Goal: Information Seeking & Learning: Learn about a topic

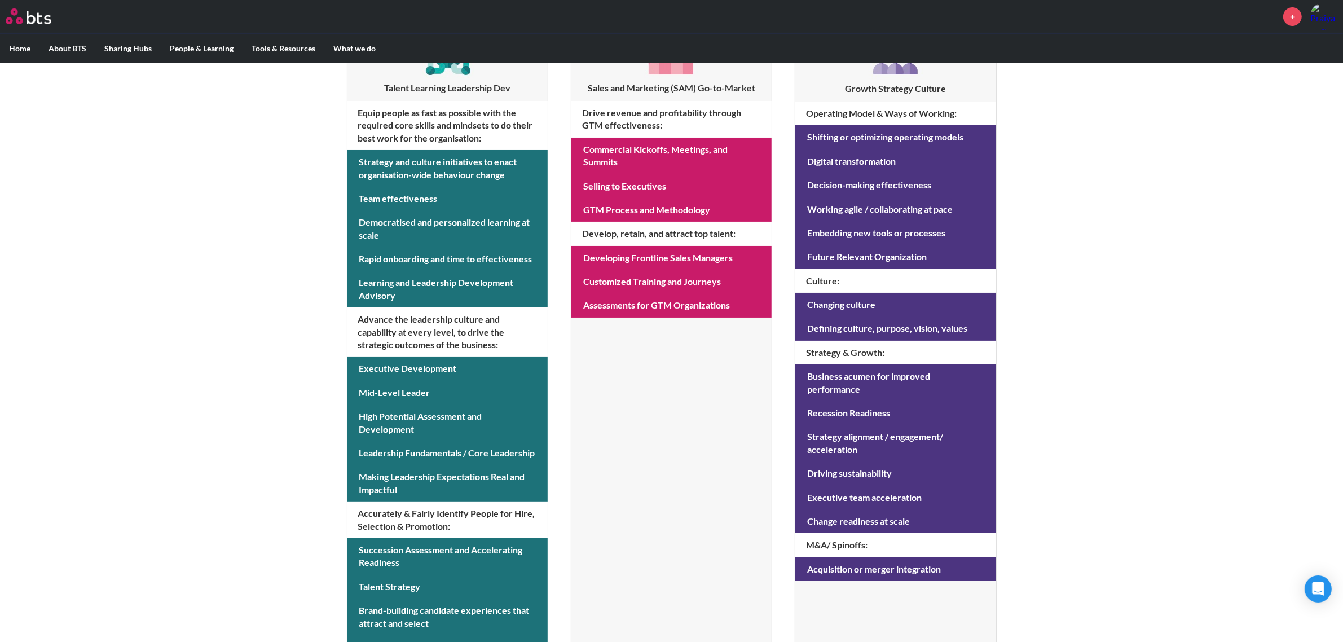
scroll to position [282, 0]
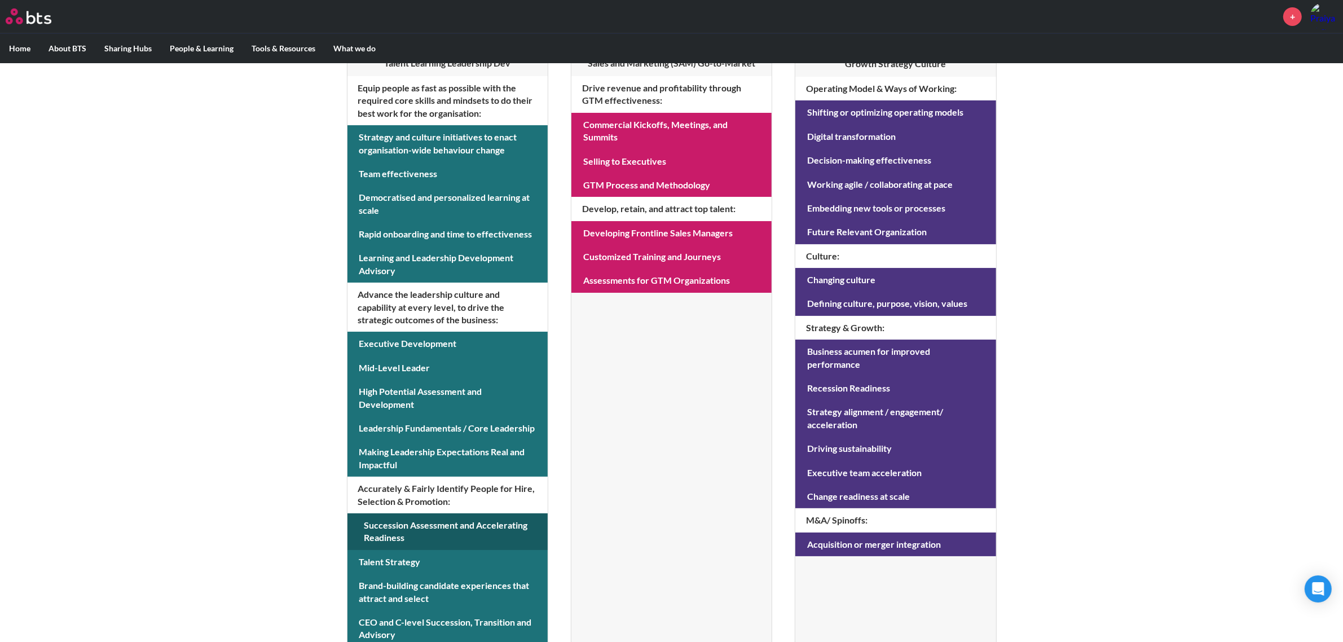
click at [489, 536] on link at bounding box center [447, 531] width 200 height 37
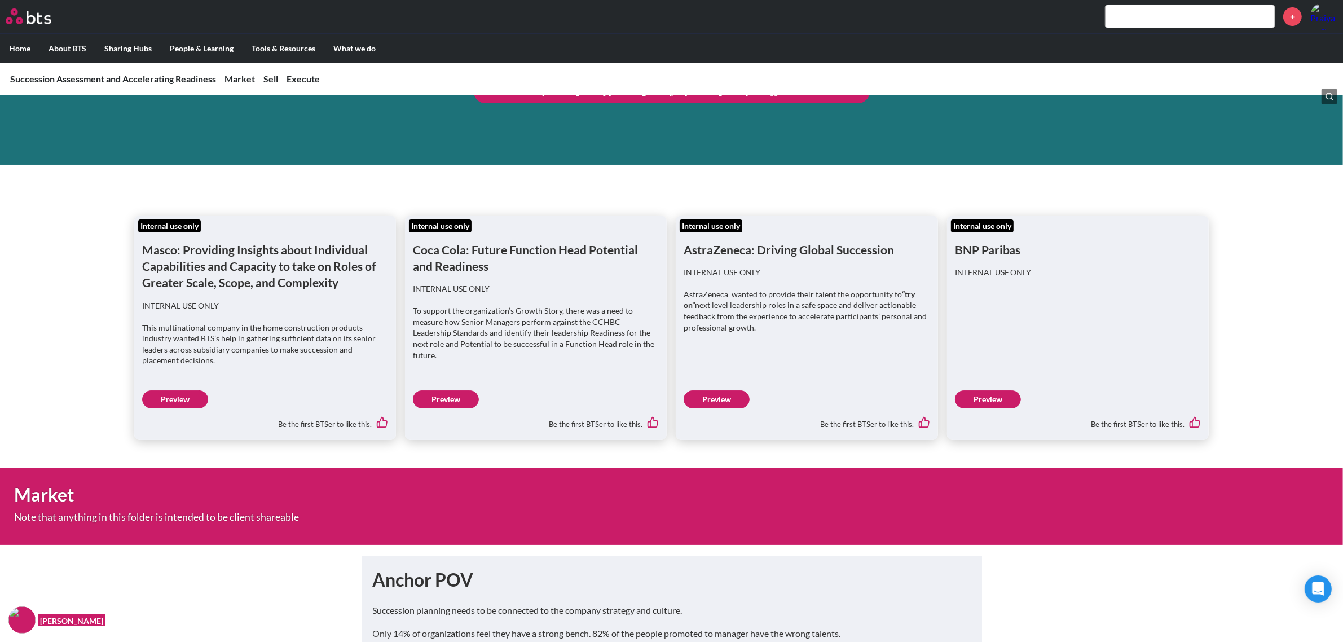
scroll to position [141, 0]
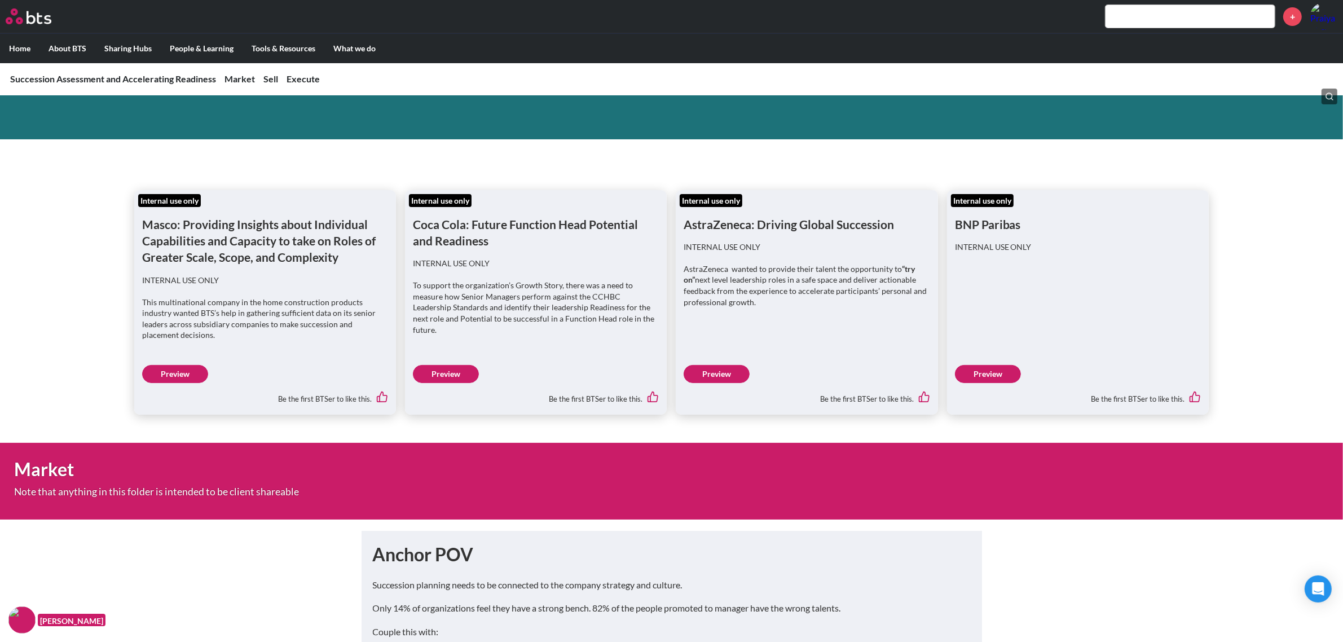
click at [715, 373] on link "Preview" at bounding box center [717, 374] width 66 height 18
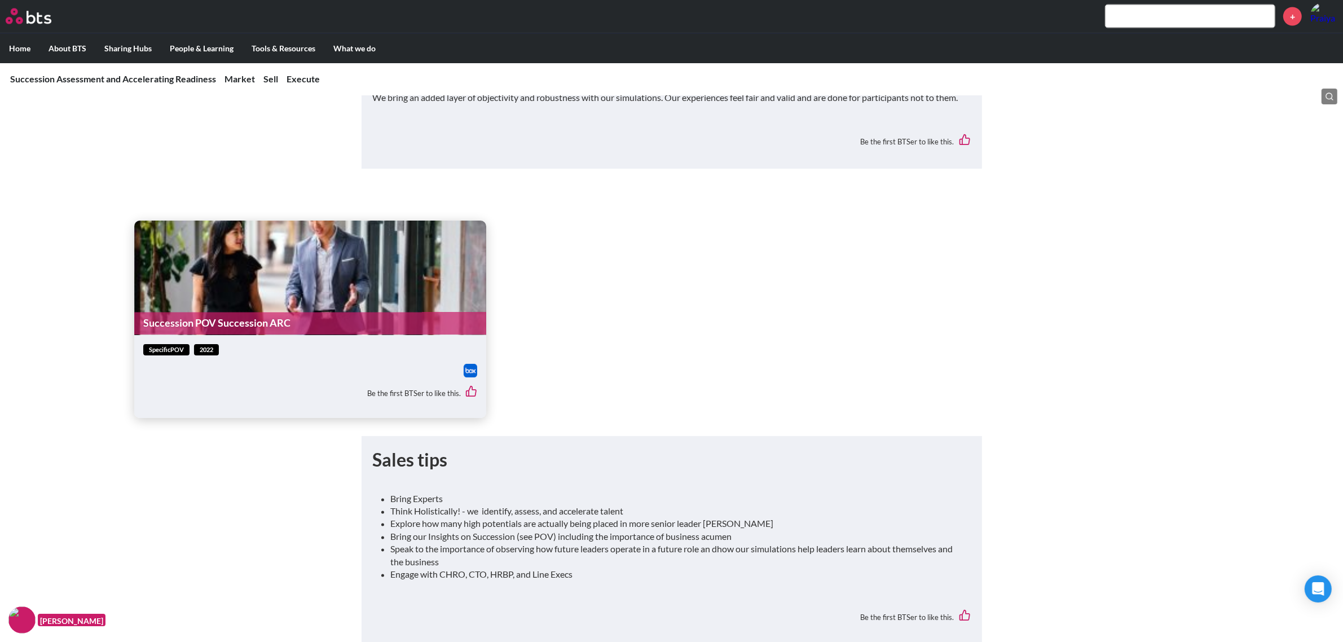
scroll to position [2609, 0]
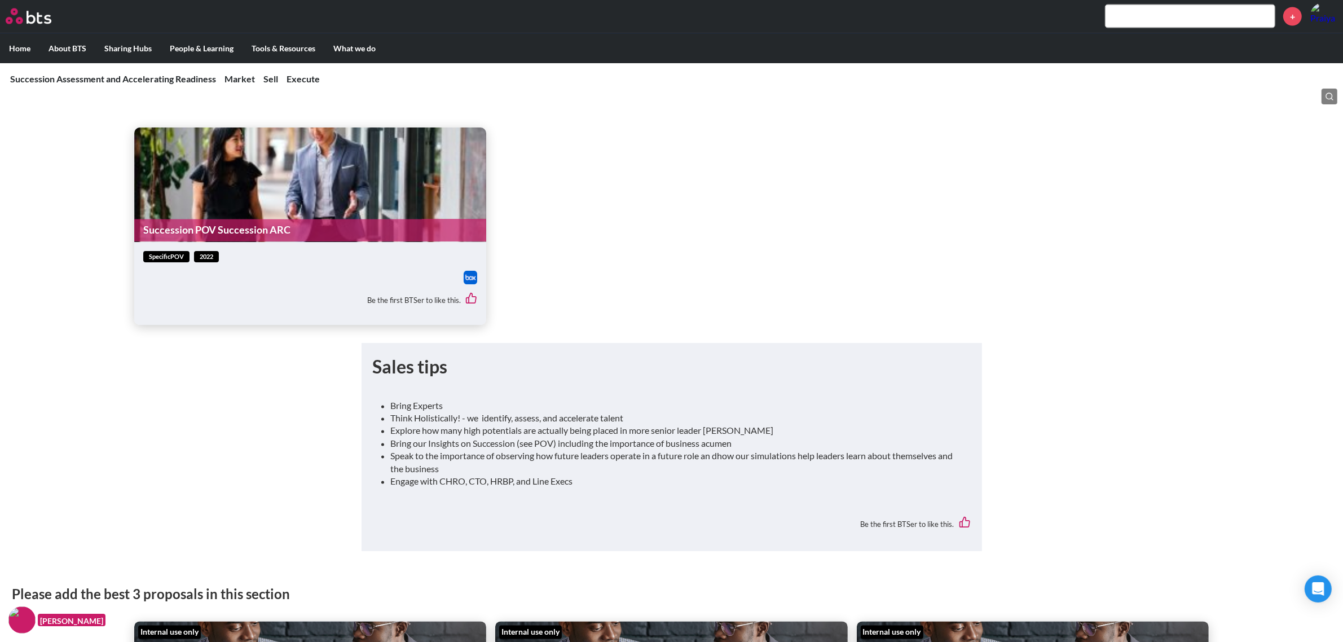
click at [471, 284] on img at bounding box center [471, 278] width 14 height 14
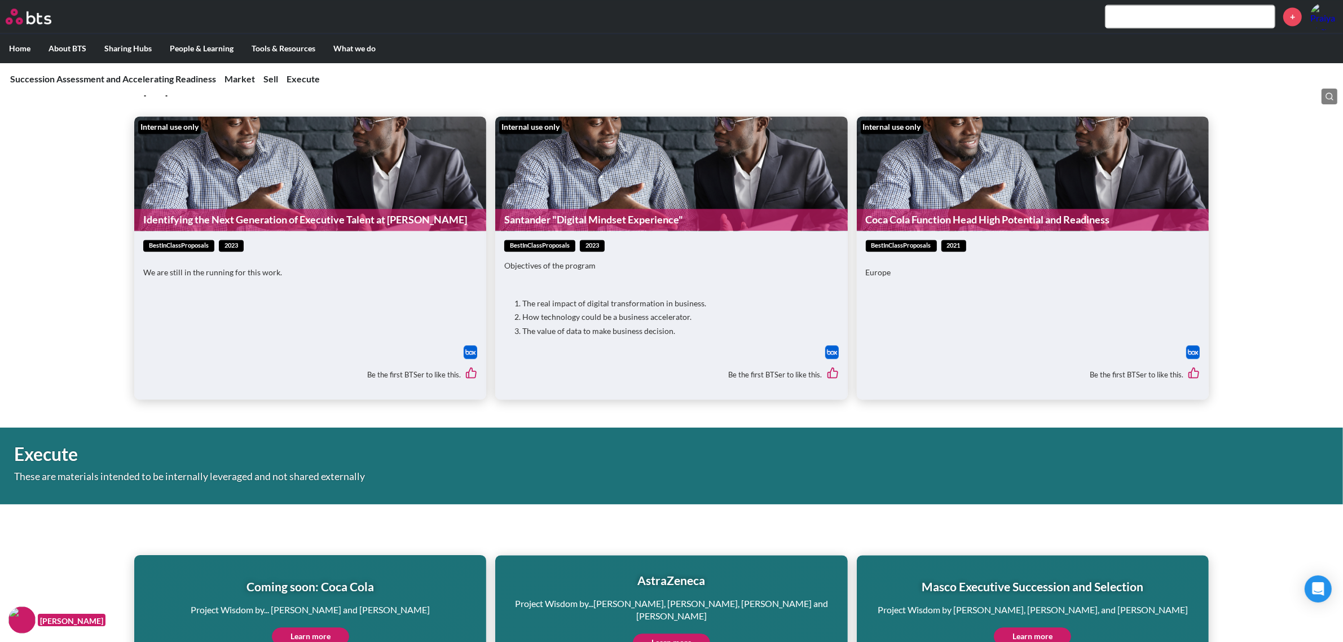
scroll to position [3102, 0]
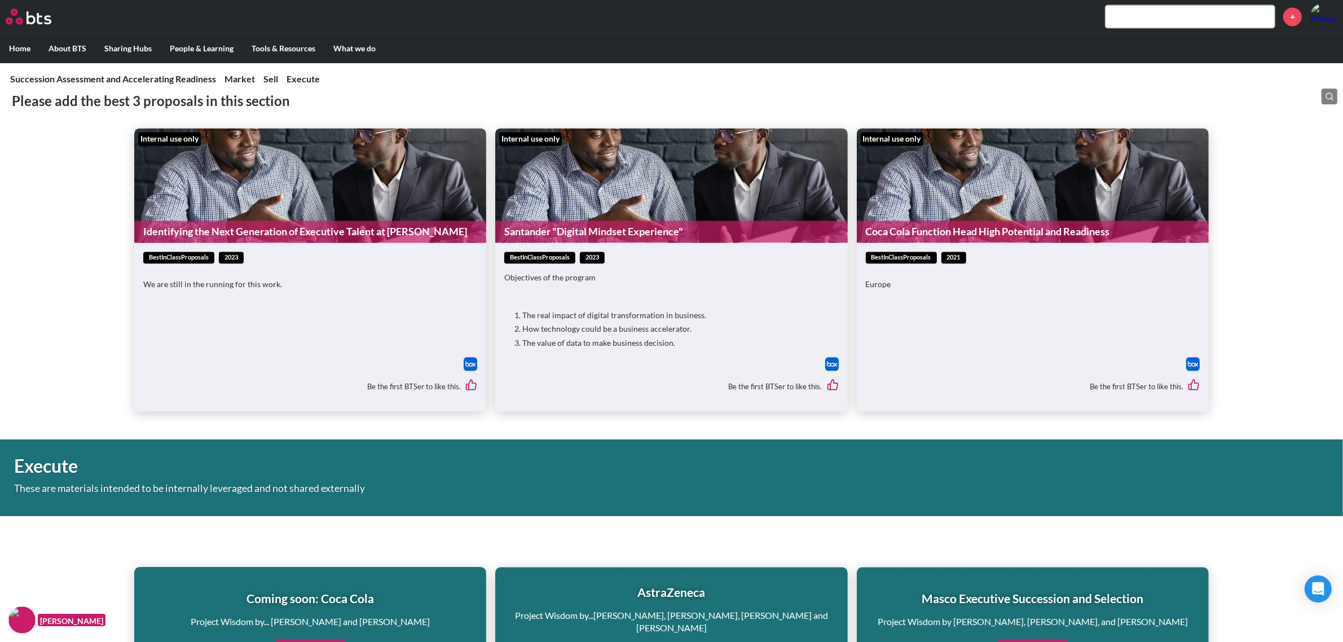
click at [87, 291] on div "Please add the best 3 proposals in this section Internal use only Identifying t…" at bounding box center [671, 240] width 1343 height 342
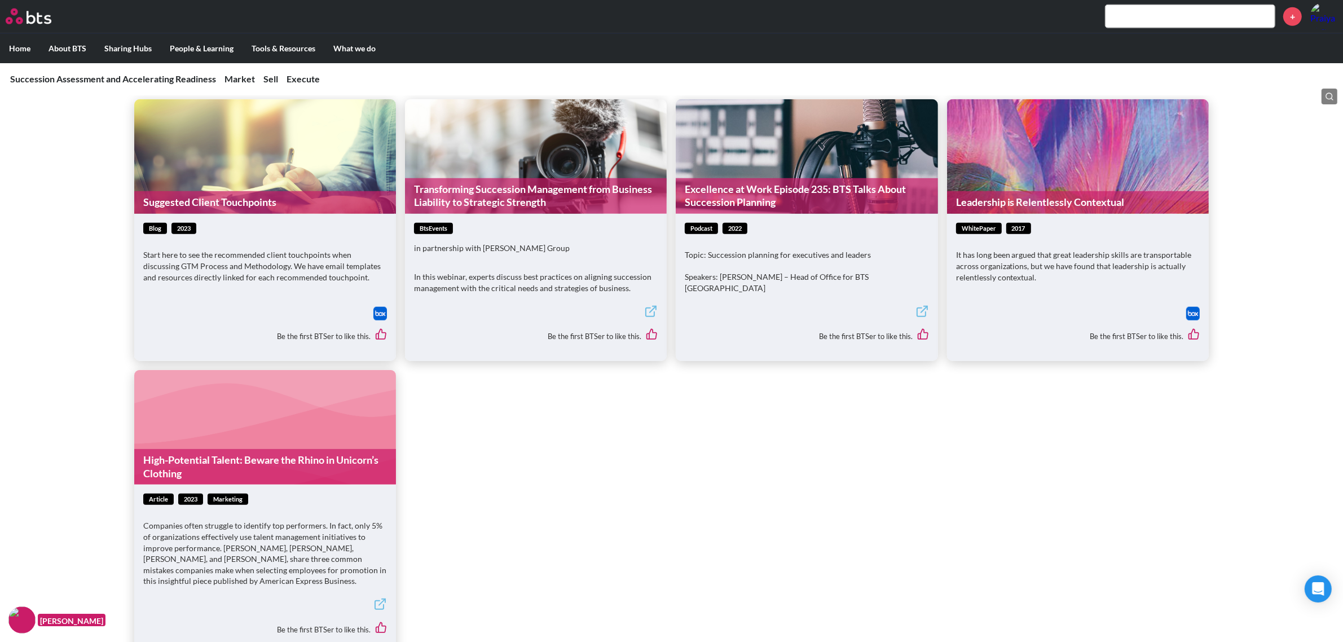
scroll to position [1103, 0]
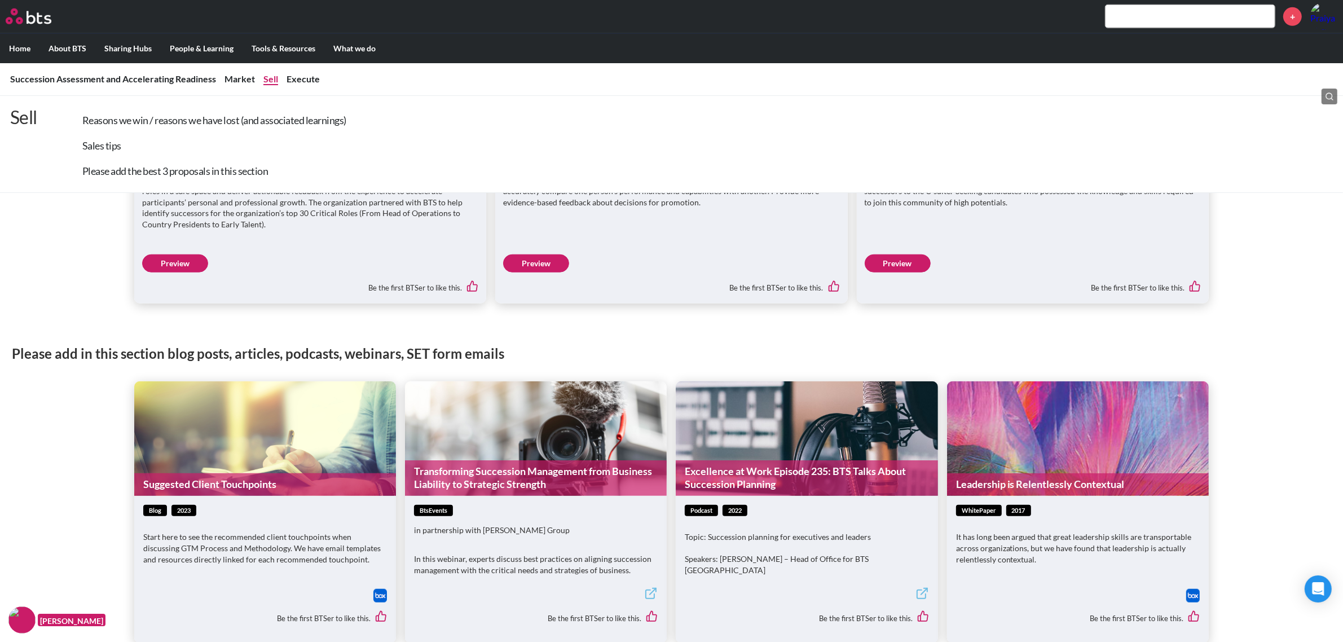
click at [274, 81] on link "Sell" at bounding box center [270, 78] width 15 height 11
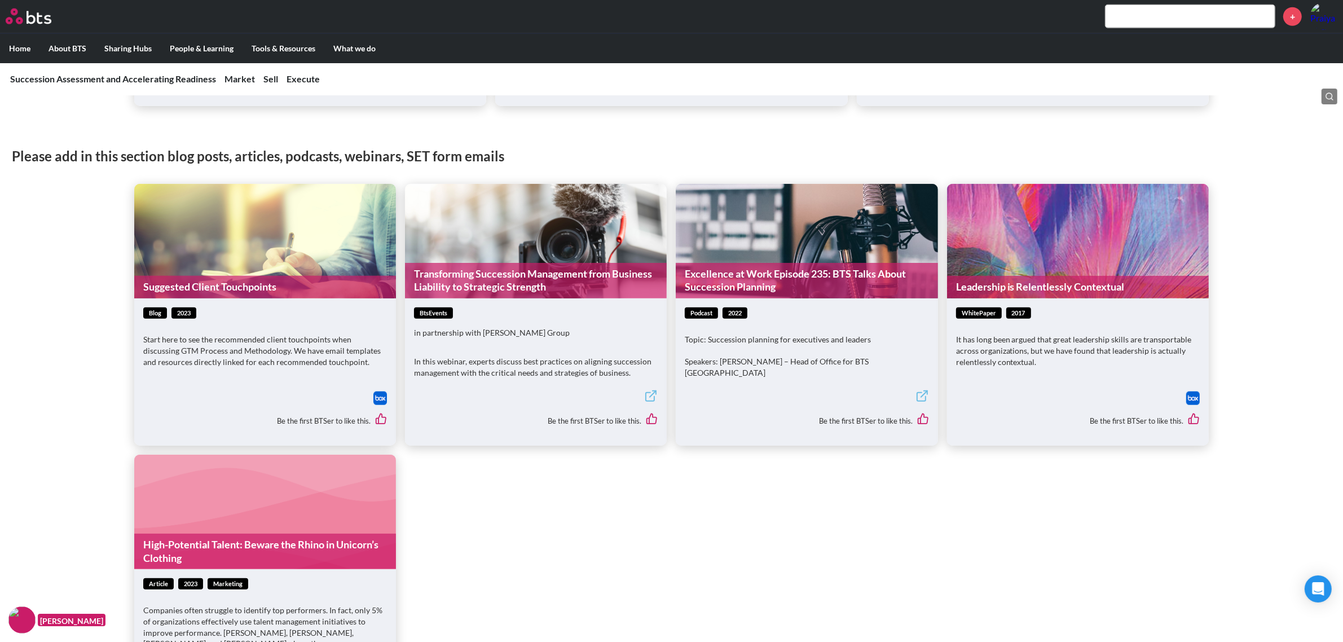
scroll to position [1265, 0]
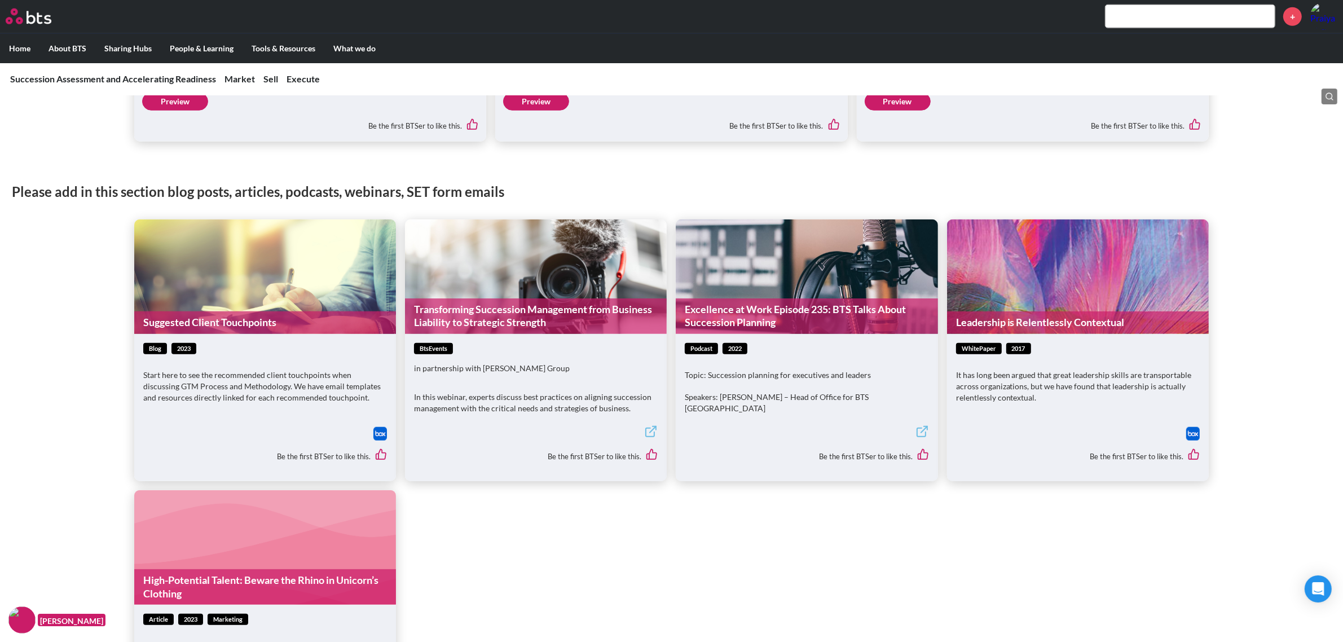
click at [382, 441] on img at bounding box center [380, 434] width 14 height 14
click at [813, 328] on link "Excellence at Work Episode 235: BTS Talks About Succession Planning" at bounding box center [807, 316] width 262 height 36
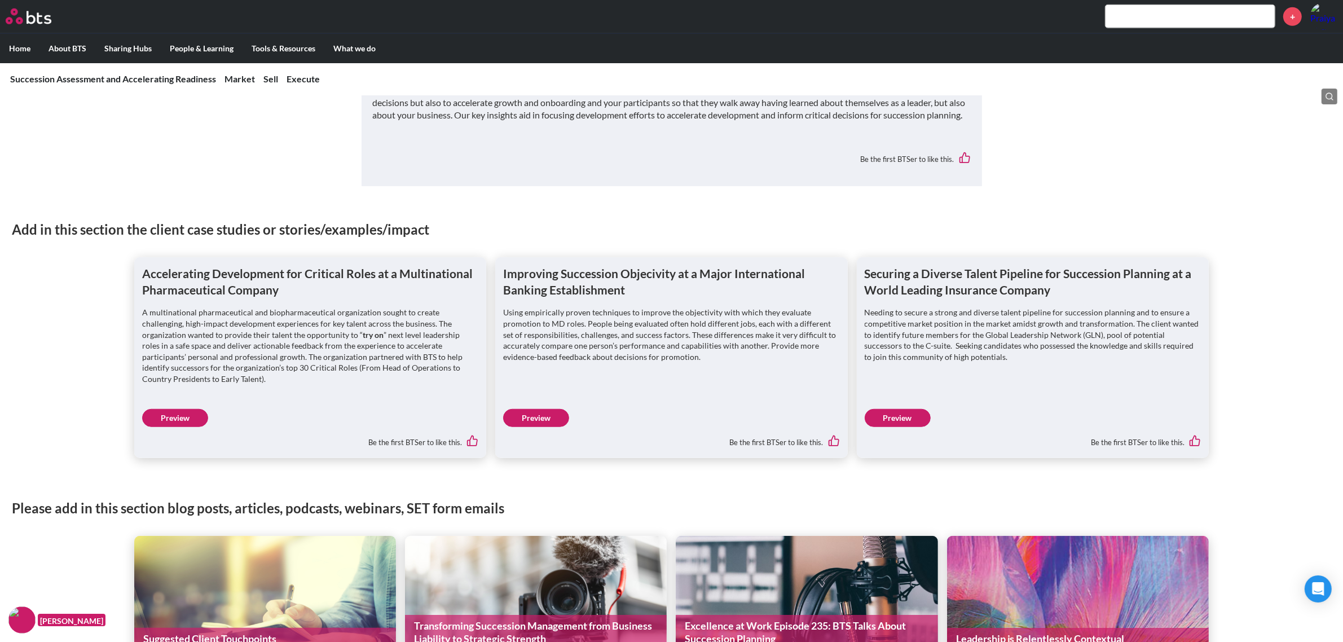
scroll to position [912, 0]
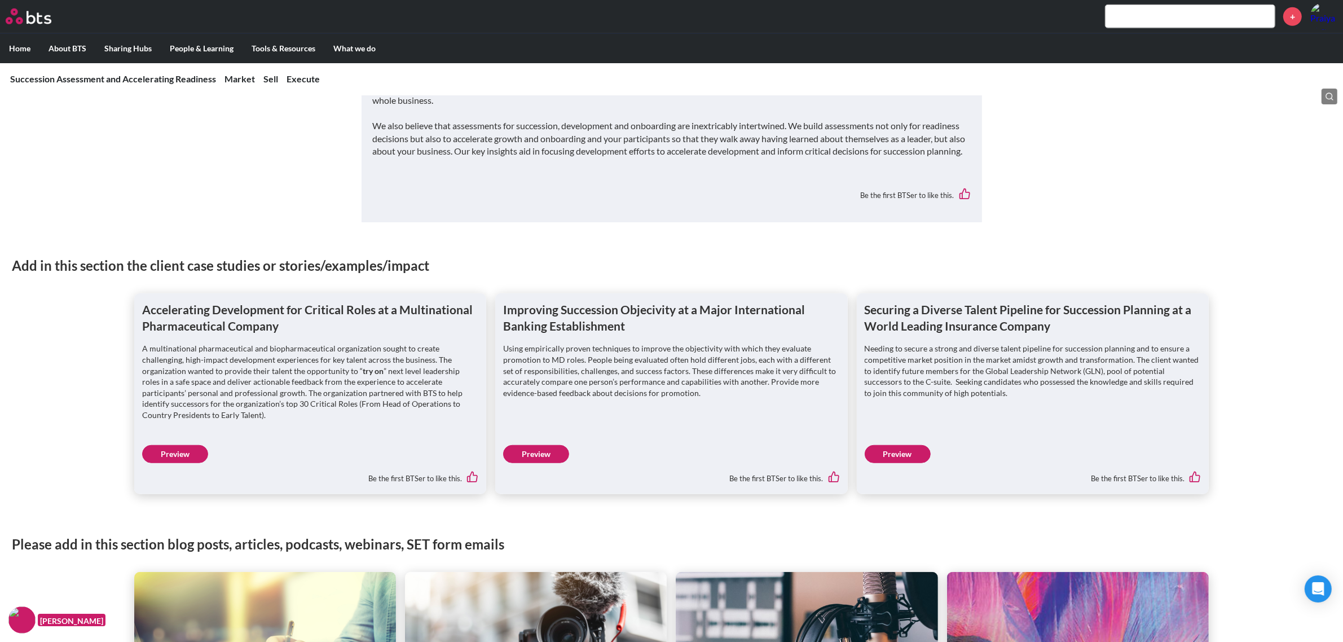
click at [176, 461] on link "Preview" at bounding box center [175, 454] width 66 height 18
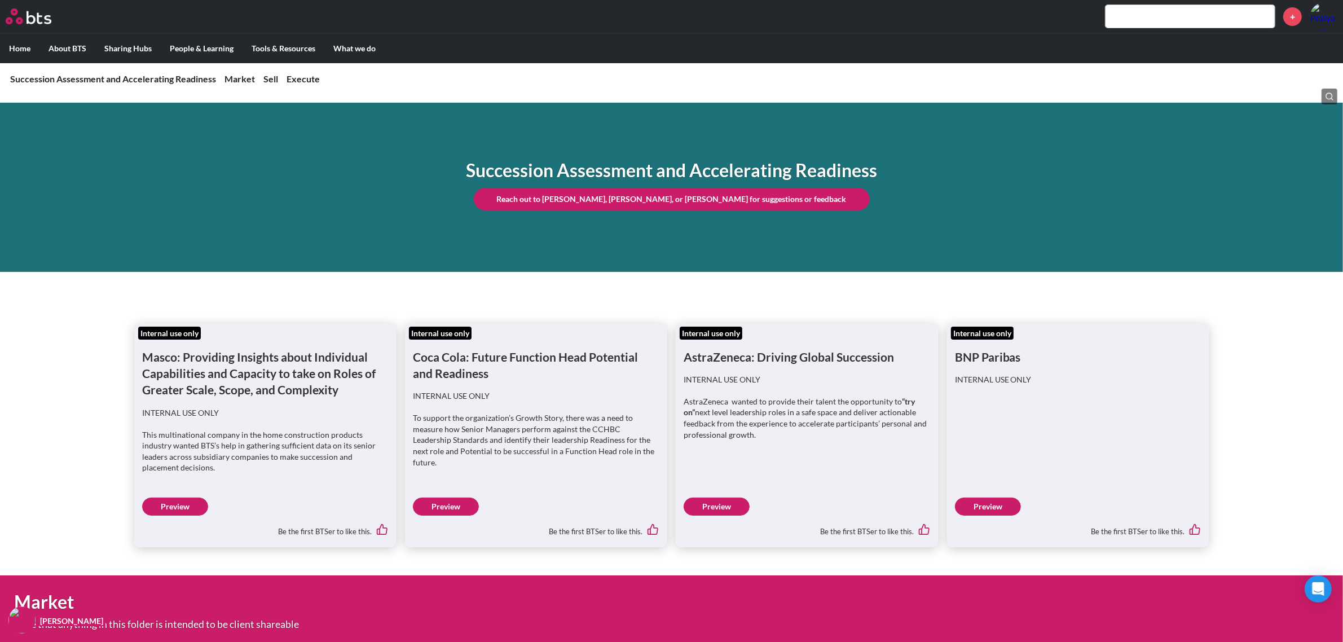
scroll to position [0, 0]
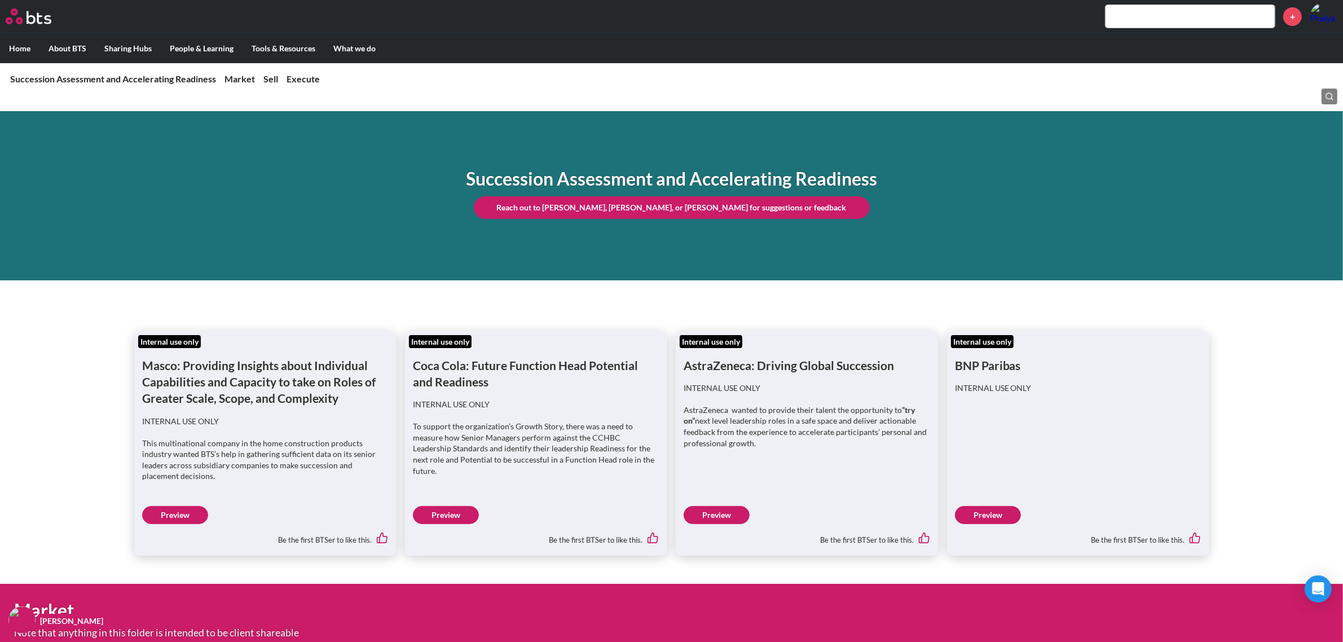
click at [25, 49] on label "Home" at bounding box center [19, 48] width 39 height 29
click at [0, 0] on input "Home" at bounding box center [0, 0] width 0 height 0
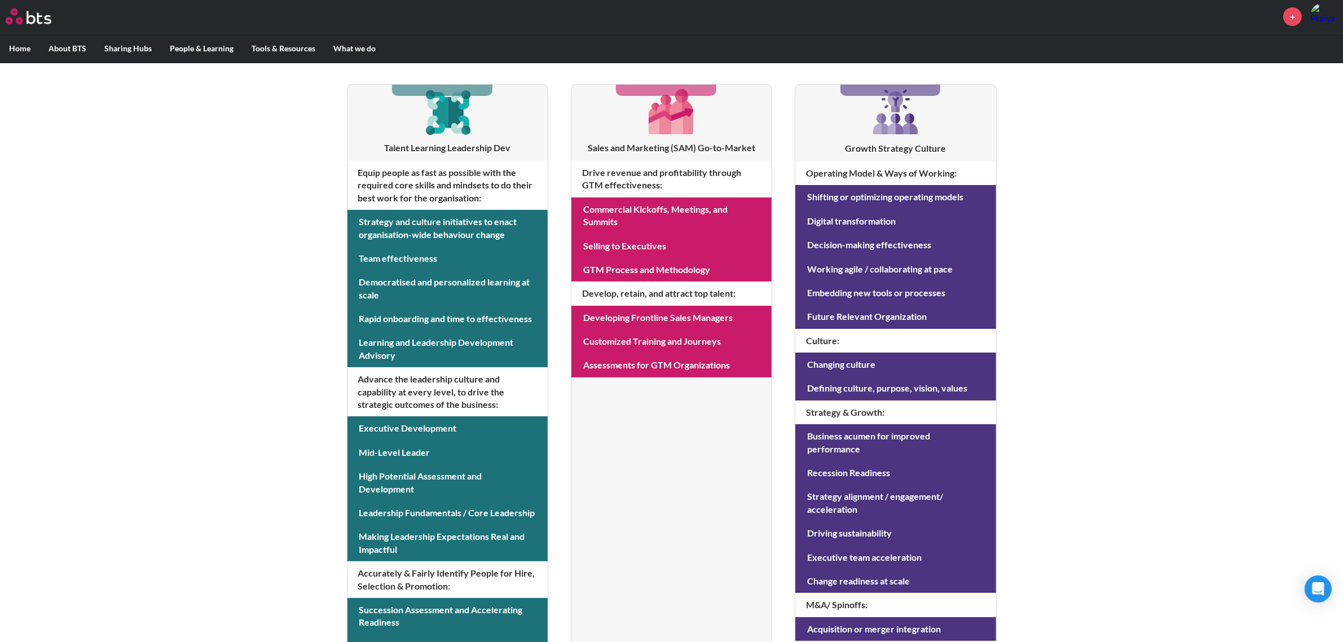
scroll to position [182, 0]
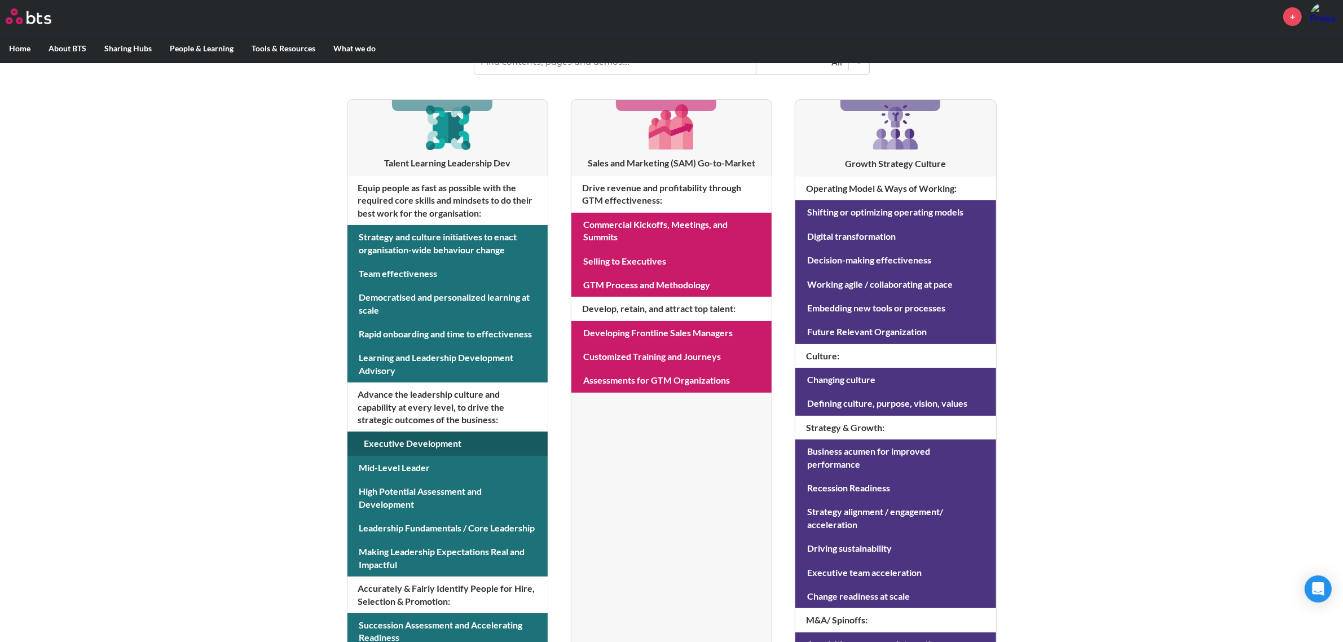
click at [461, 440] on link at bounding box center [447, 443] width 200 height 24
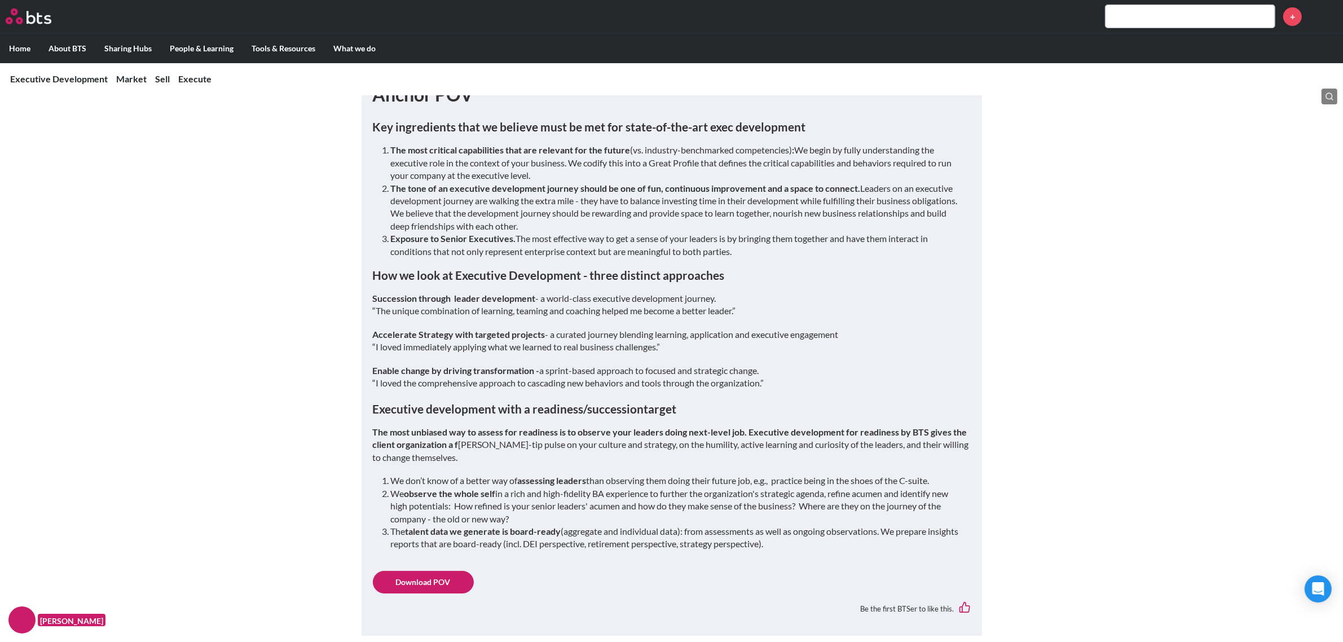
scroll to position [635, 0]
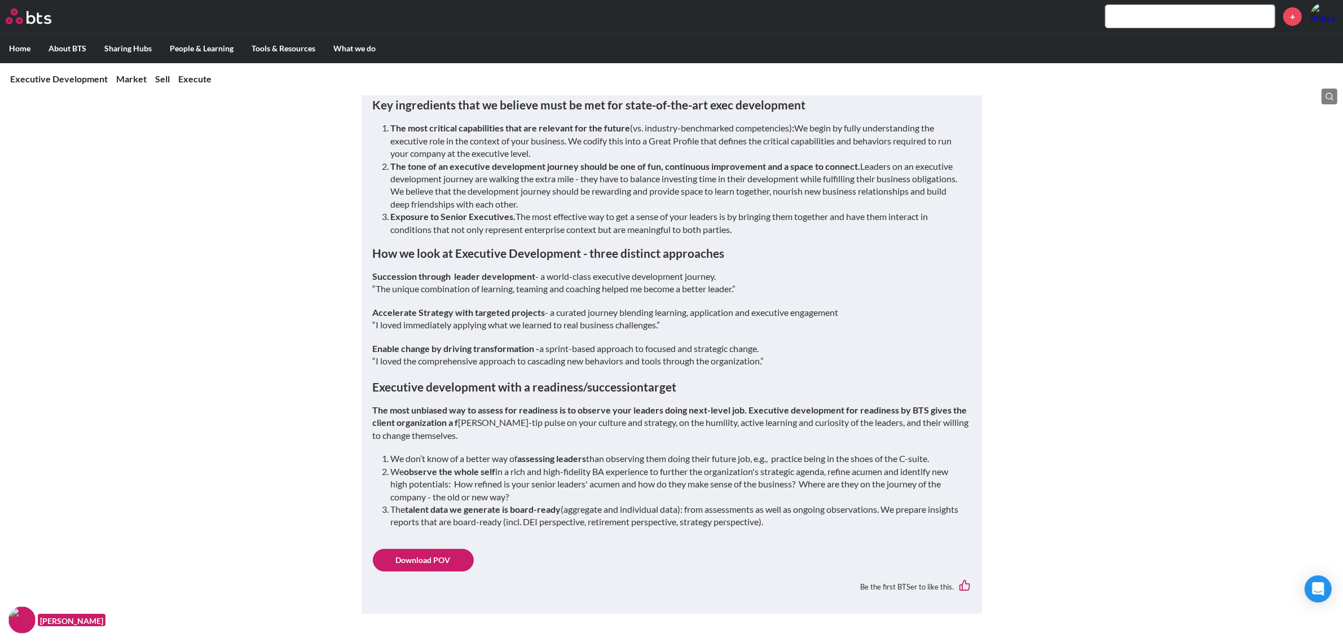
click at [433, 561] on link "Download POV" at bounding box center [423, 560] width 101 height 23
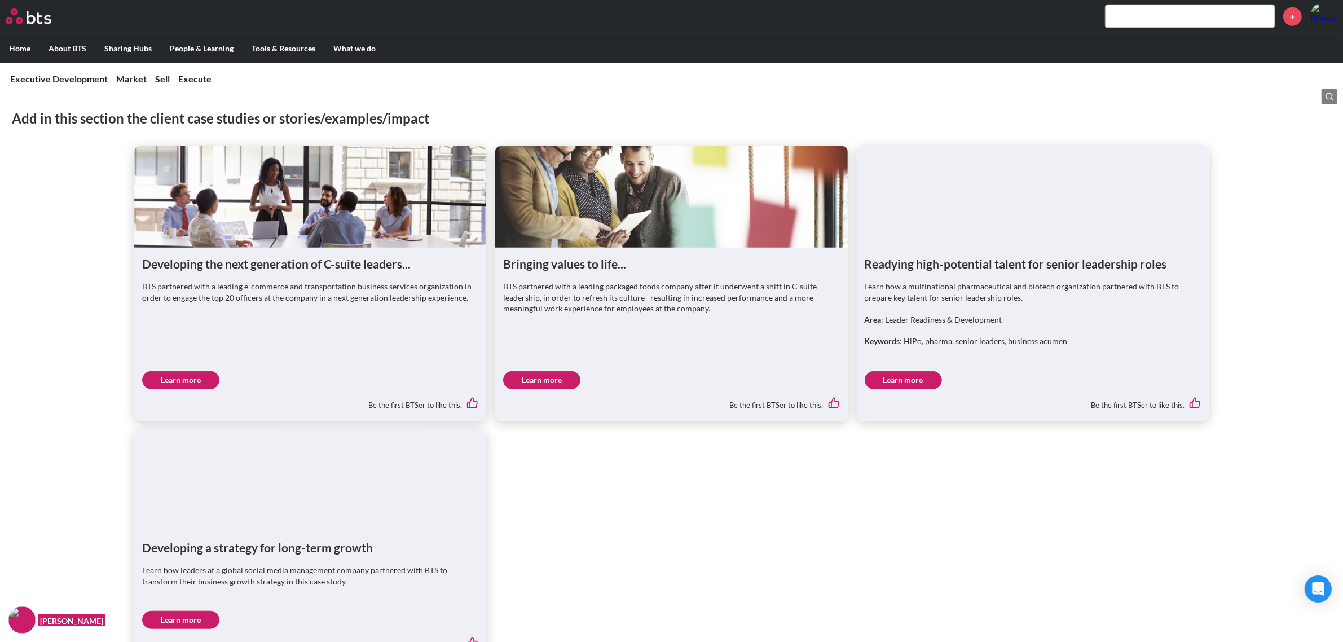
scroll to position [1199, 0]
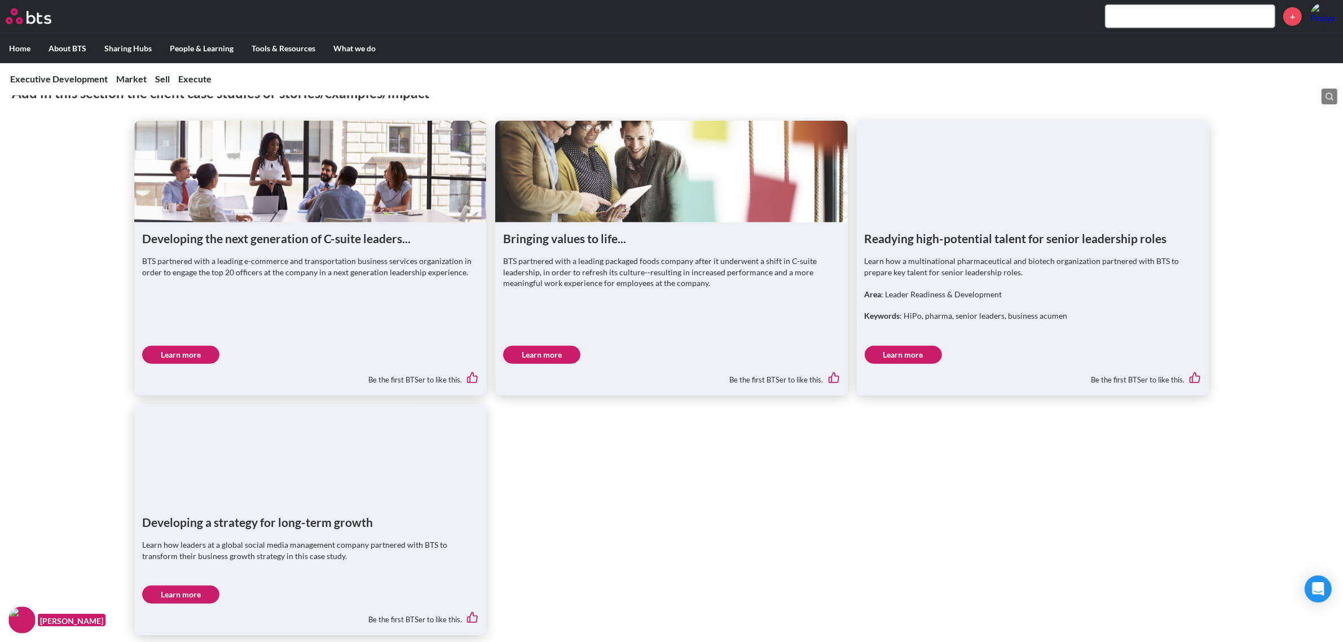
click at [189, 350] on link "Learn more" at bounding box center [180, 355] width 77 height 18
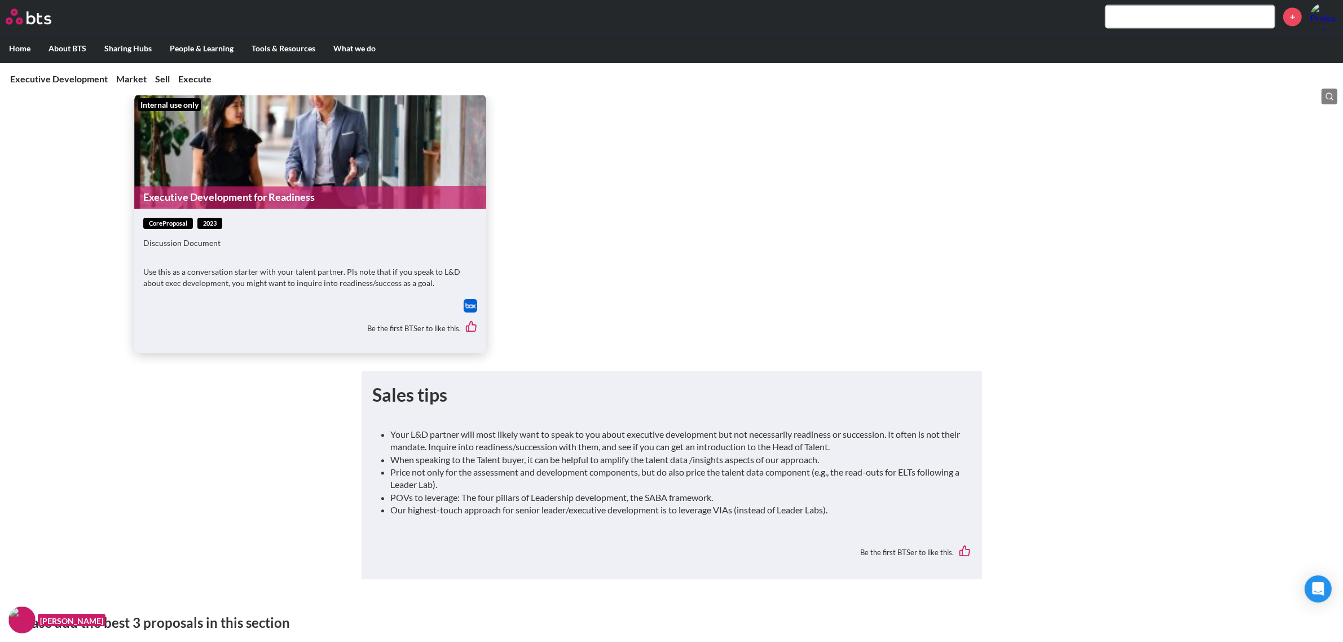
scroll to position [3102, 0]
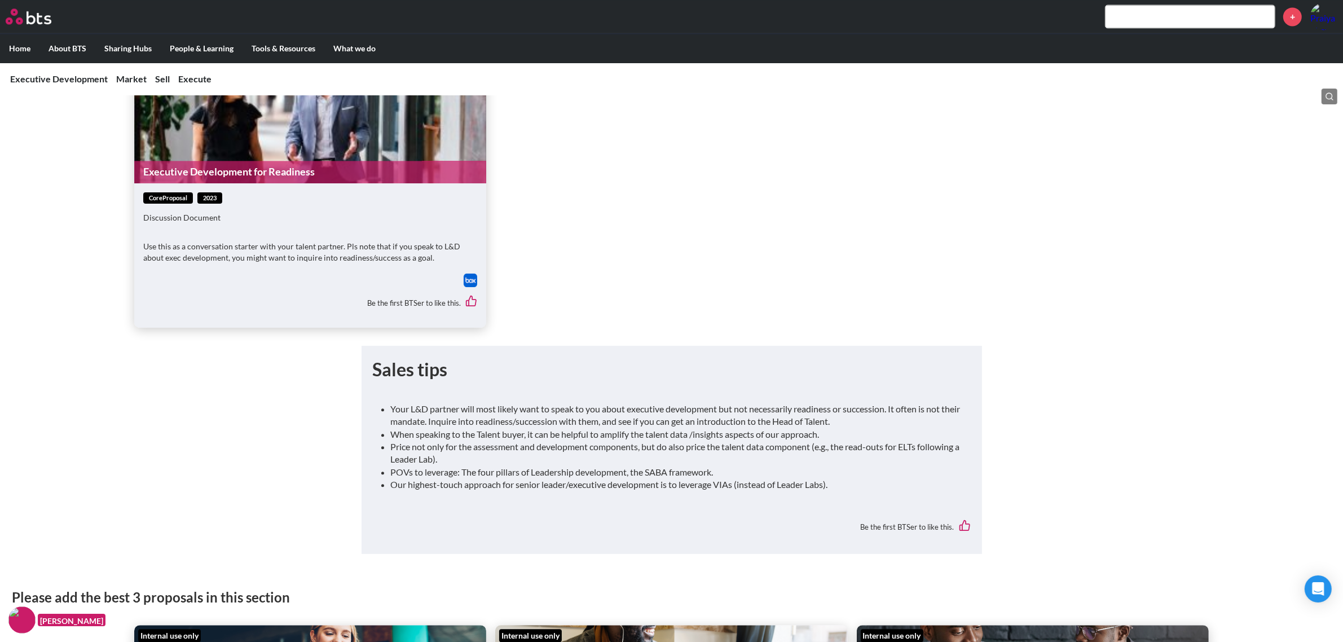
click at [475, 278] on img at bounding box center [471, 281] width 14 height 14
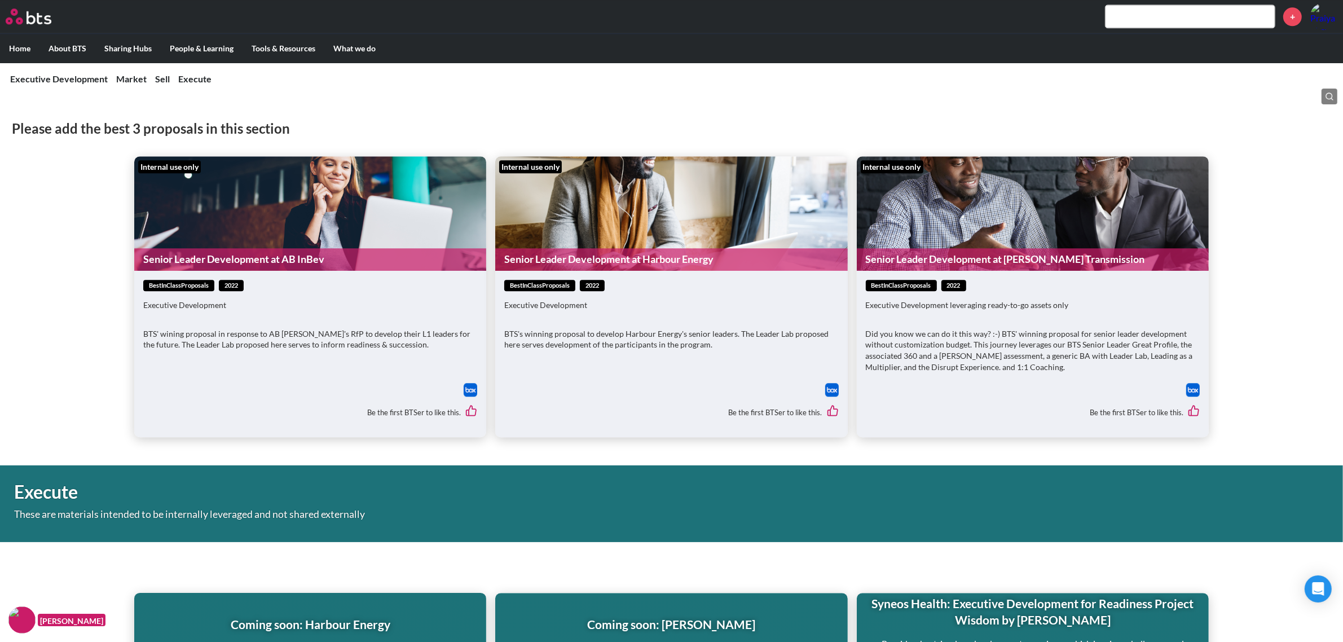
scroll to position [3596, 0]
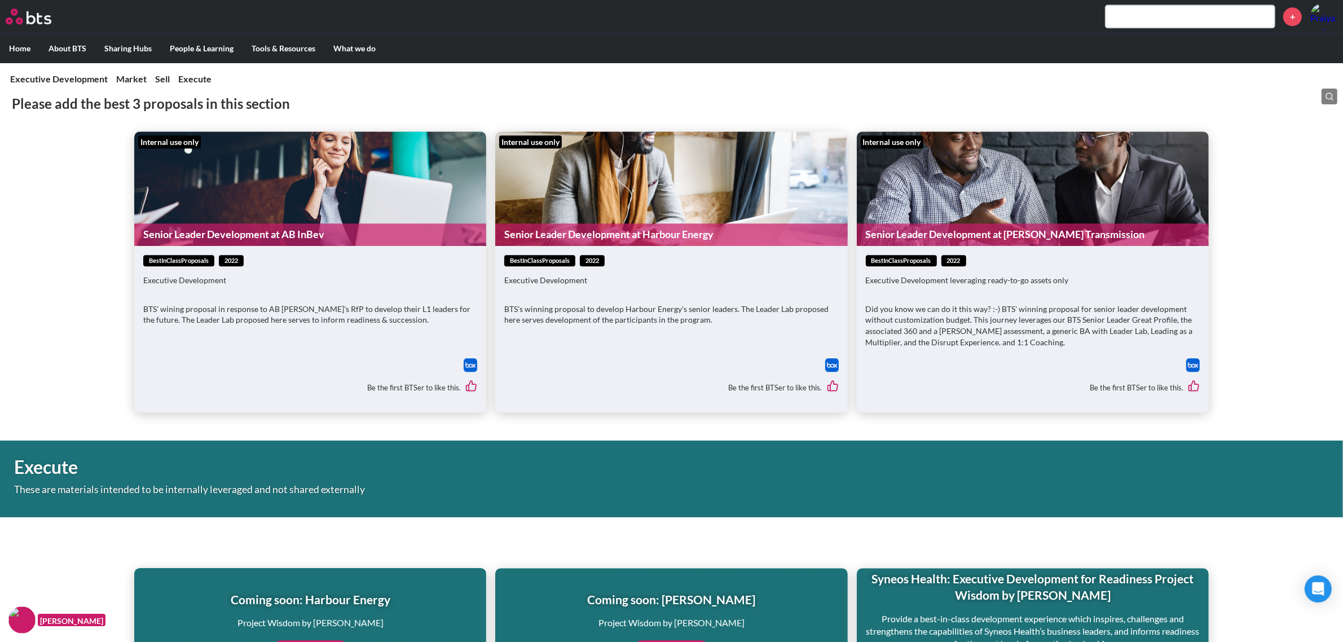
click at [470, 359] on img at bounding box center [471, 365] width 14 height 14
click at [830, 363] on img at bounding box center [832, 365] width 14 height 14
click at [1193, 362] on img at bounding box center [1193, 365] width 14 height 14
